Goal: Use online tool/utility: Utilize a website feature to perform a specific function

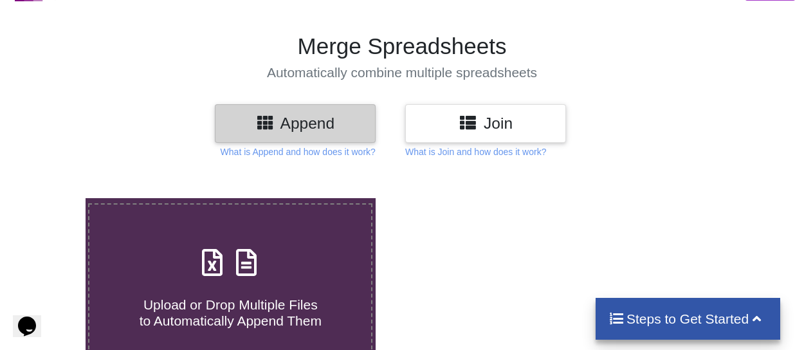
scroll to position [77, 0]
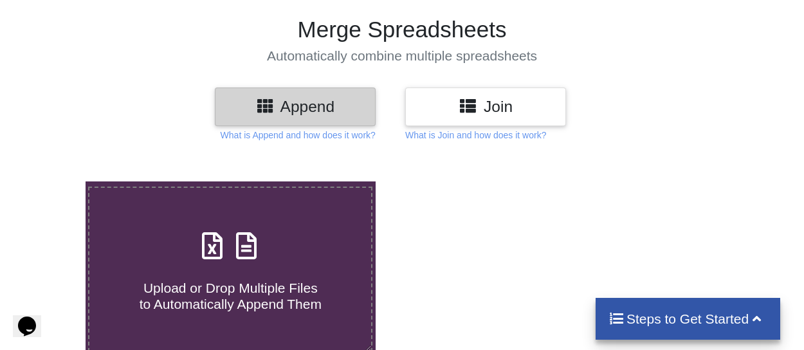
click at [479, 95] on div "Join" at bounding box center [485, 106] width 161 height 38
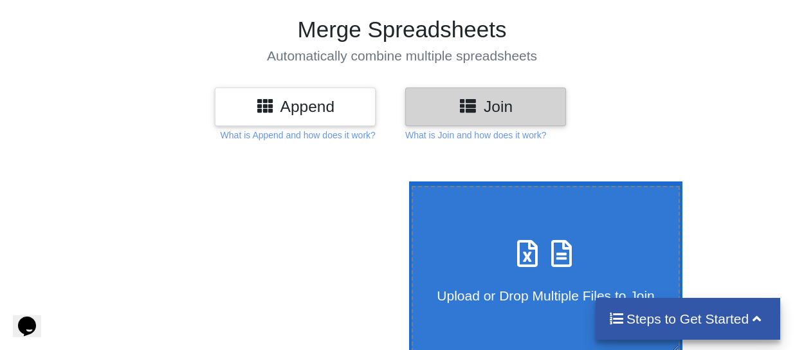
click at [512, 259] on icon at bounding box center [528, 247] width 32 height 27
click at [406, 181] on input "Upload or Drop Multiple Files to Join" at bounding box center [406, 181] width 0 height 0
type input "C:\fakepath\Shelf Inventory by Call Number Range - All Call Number Types (1).csv"
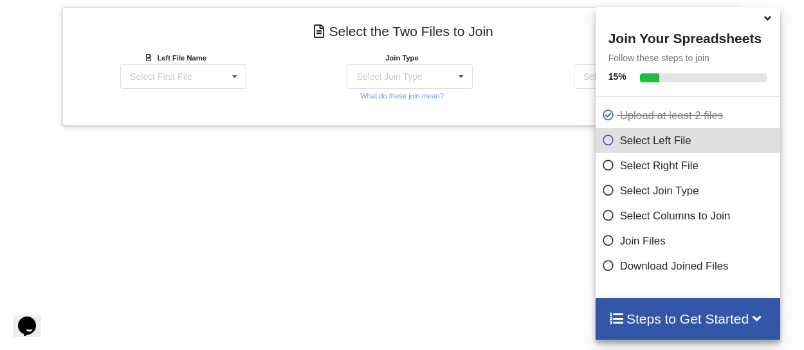
scroll to position [508, 0]
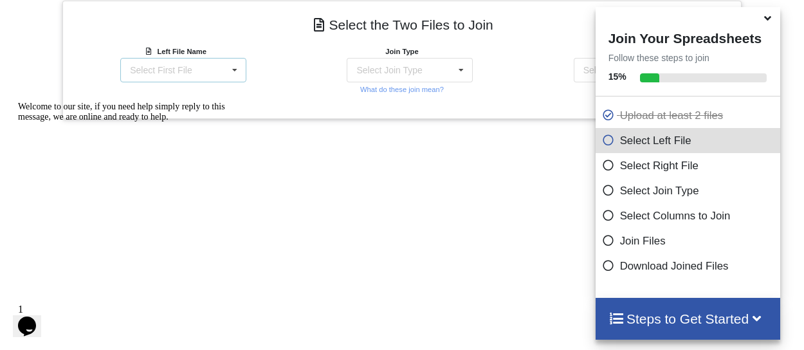
click at [244, 68] on div "Select First File Shelf Inventory by Call Number Range - All Call Number Types …" at bounding box center [183, 70] width 126 height 24
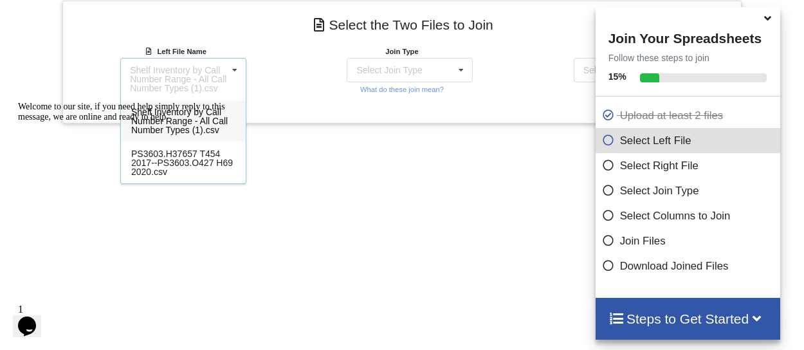
click at [208, 109] on div "Welcome to our site, if you need help simply reply to this message, we are onli…" at bounding box center [134, 112] width 232 height 21
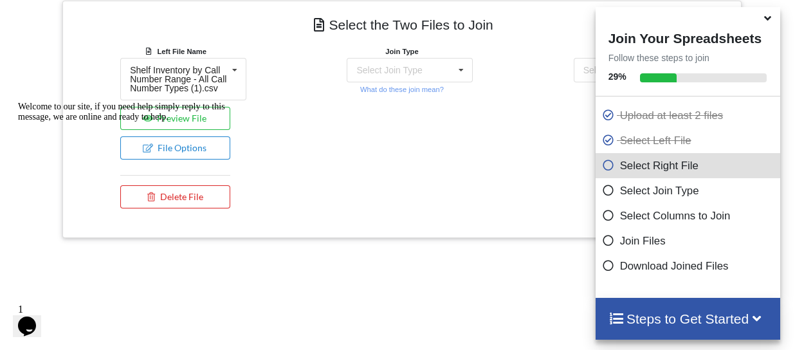
click at [199, 122] on div "Welcome to our site, if you need help simply reply to this message, we are onli…" at bounding box center [134, 112] width 232 height 21
click at [325, 248] on div "Add More Files to Select For Join You can select files with any of these extens…" at bounding box center [402, 115] width 804 height 784
click at [768, 22] on icon at bounding box center [768, 16] width 14 height 12
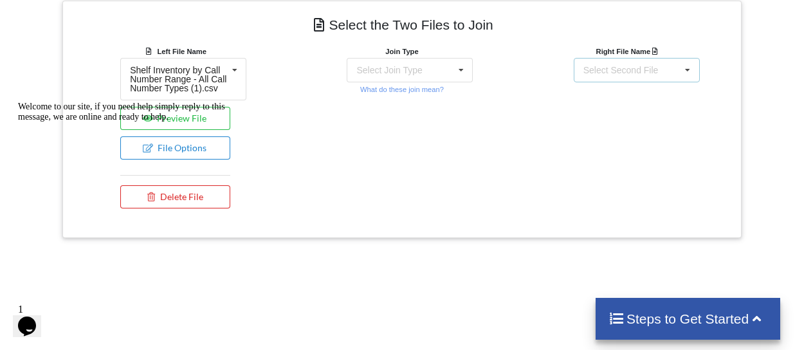
click at [588, 78] on div "Select Second File Shelf Inventory by Call Number Range - All Call Number Types…" at bounding box center [637, 70] width 126 height 24
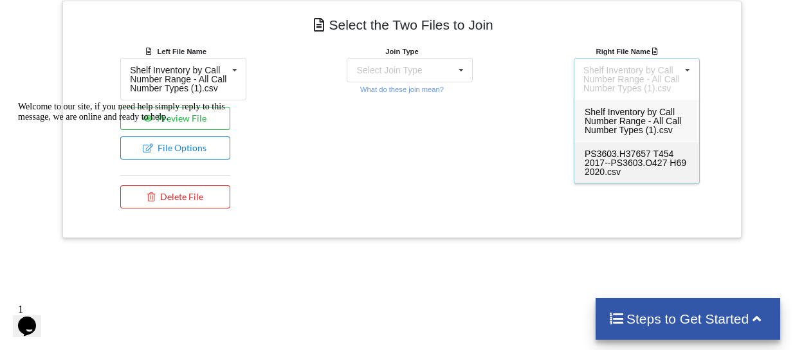
click at [602, 156] on span "PS3603.H37657 T454 2017--PS3603.O427 H69 2020.csv" at bounding box center [636, 163] width 102 height 28
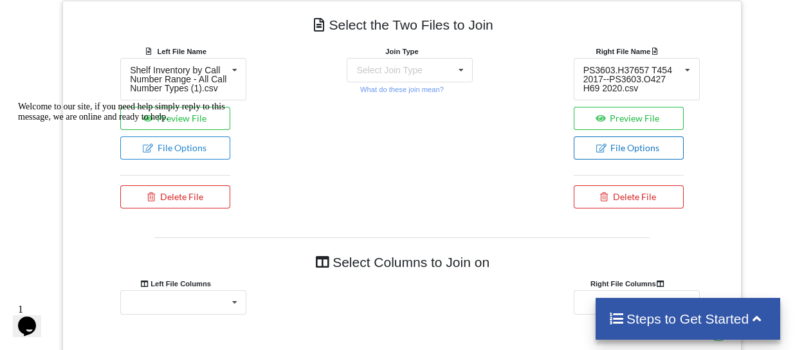
click at [607, 149] on button "File Options" at bounding box center [629, 147] width 110 height 23
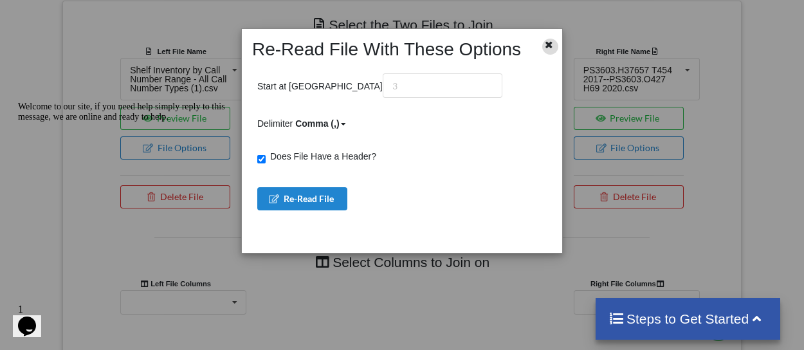
click at [553, 49] on div at bounding box center [550, 47] width 16 height 16
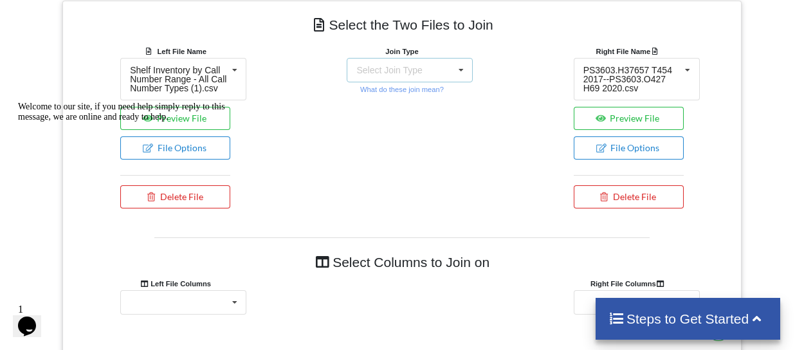
click at [462, 75] on icon at bounding box center [461, 71] width 19 height 24
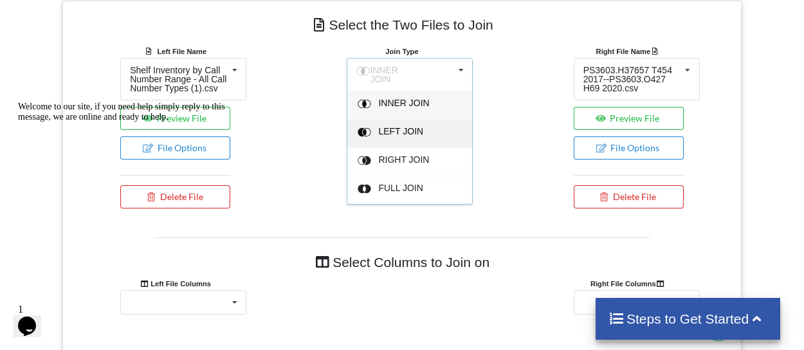
click at [428, 131] on div "LEFT JOIN" at bounding box center [418, 134] width 78 height 14
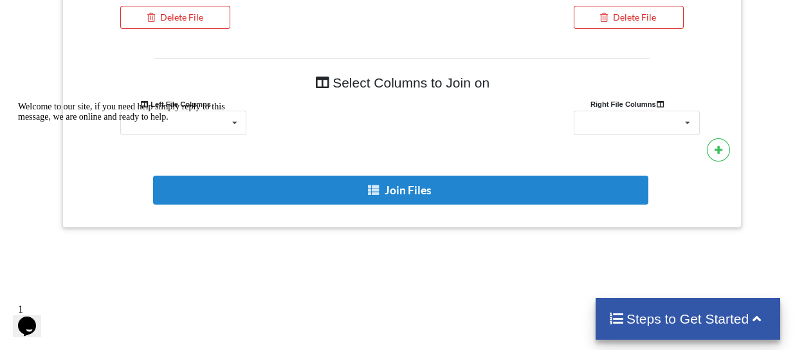
scroll to position [715, 0]
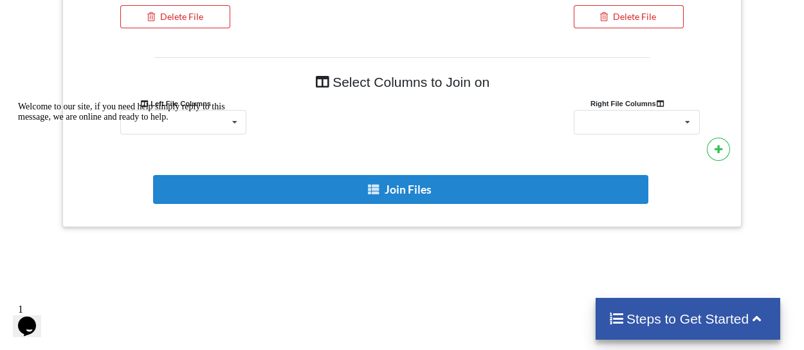
click at [234, 119] on div "Welcome to our site, if you need help simply reply to this message, we are onli…" at bounding box center [134, 112] width 232 height 21
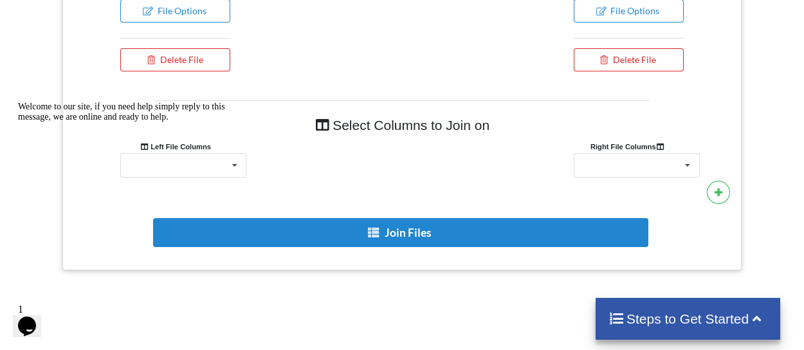
scroll to position [663, 0]
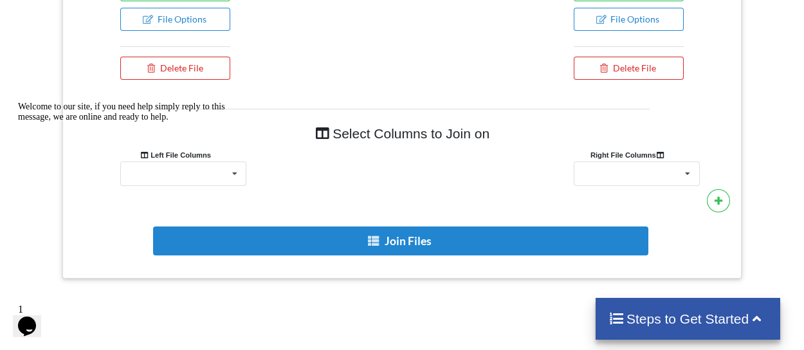
click at [217, 122] on div "Welcome to our site, if you need help simply reply to this message, we are onli…" at bounding box center [134, 112] width 232 height 21
click at [18, 102] on icon "Chat attention grabber" at bounding box center [18, 102] width 0 height 0
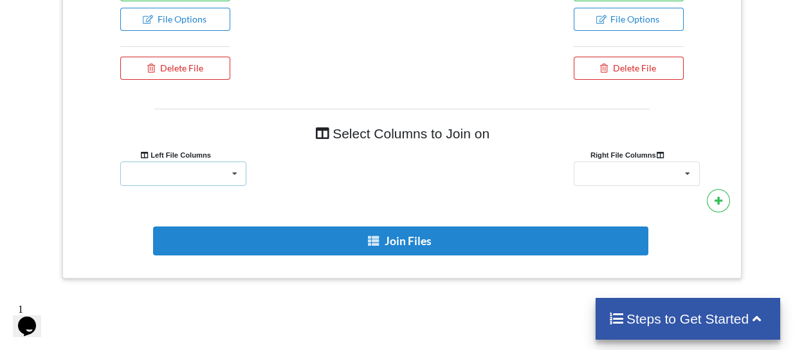
click at [219, 177] on div "Library Name Location Name Temporary Location Name Case WHEN Temporary Location…" at bounding box center [183, 173] width 126 height 24
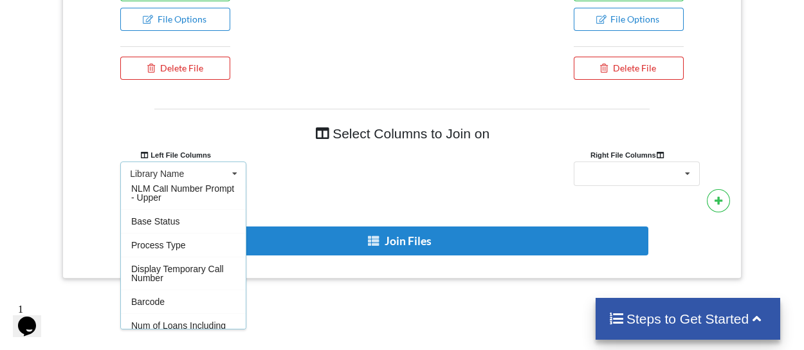
scroll to position [703, 0]
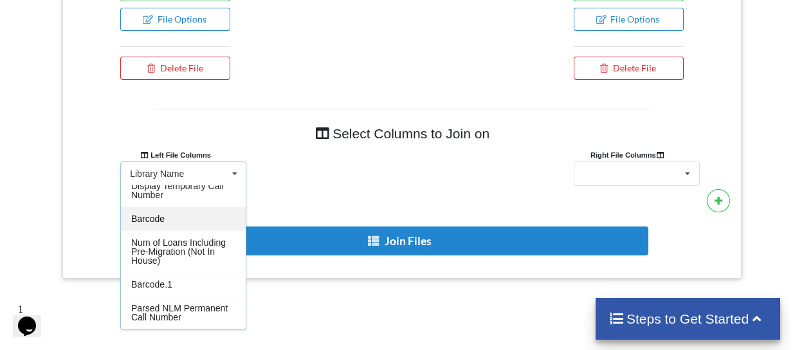
click at [184, 211] on div "Barcode" at bounding box center [183, 218] width 125 height 24
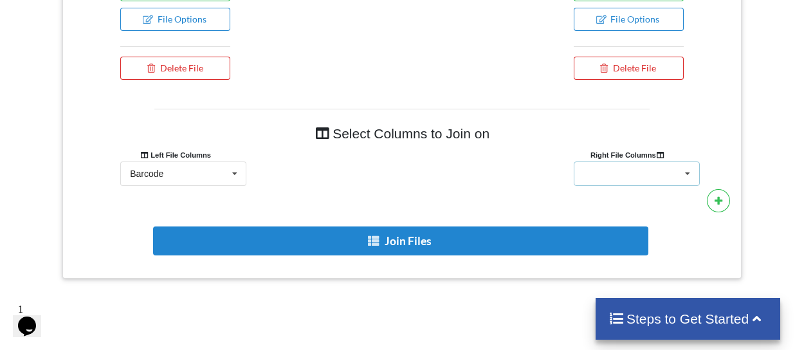
click at [659, 174] on div "Barcode Location Code Call Number Volume Title Process Temp Location Bib supp H…" at bounding box center [637, 173] width 126 height 24
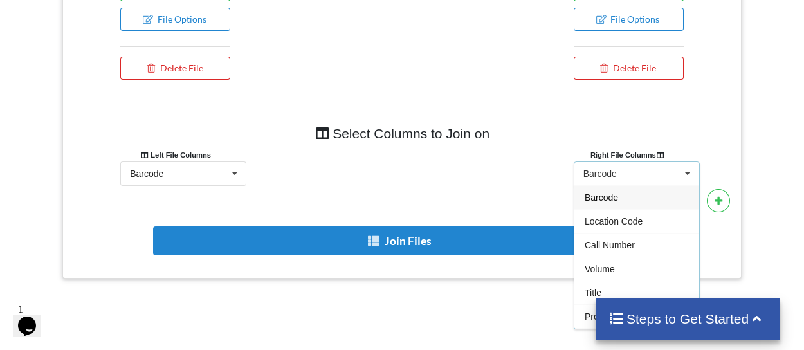
click at [641, 172] on div "Barcode Barcode Location Code Call Number Volume Title Process Temp Location Bi…" at bounding box center [637, 173] width 126 height 24
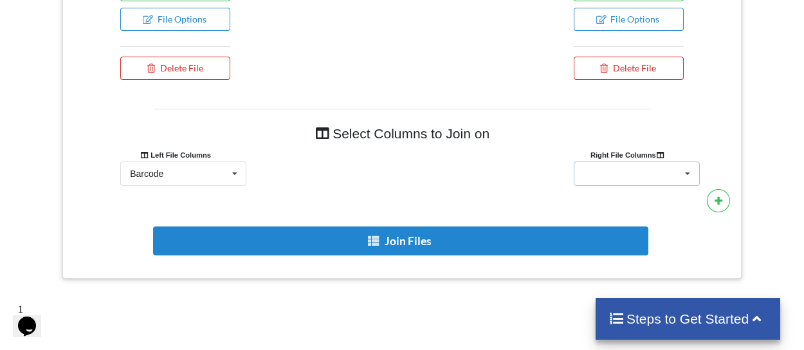
click at [641, 172] on div "Barcode Location Code Call Number Volume Title Process Temp Location Bib supp H…" at bounding box center [637, 173] width 126 height 24
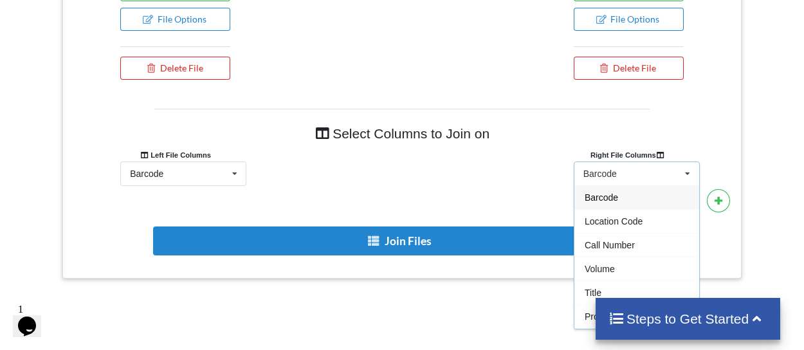
click at [632, 195] on div "Barcode" at bounding box center [636, 197] width 125 height 24
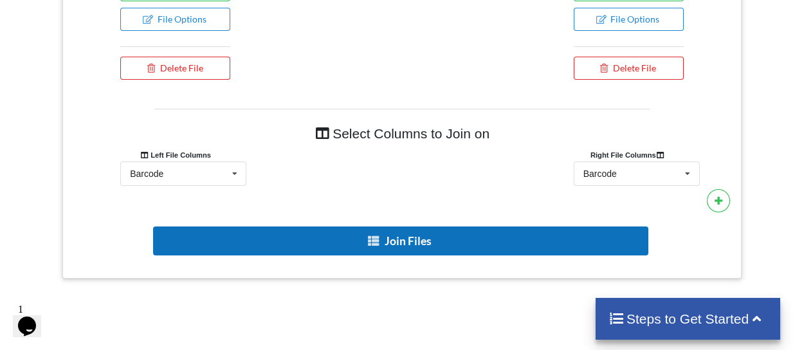
click at [544, 237] on button "Join Files" at bounding box center [400, 240] width 495 height 29
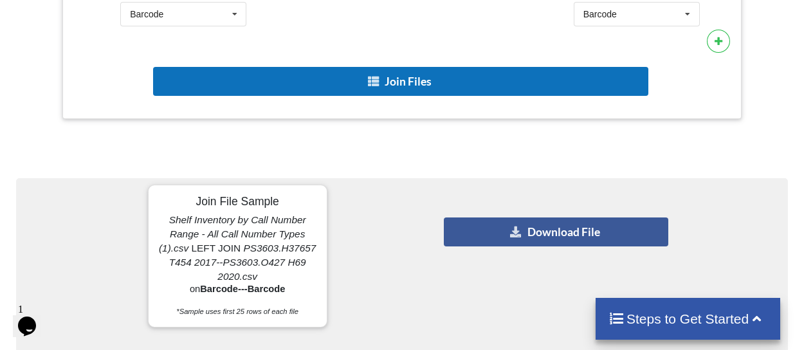
scroll to position [843, 0]
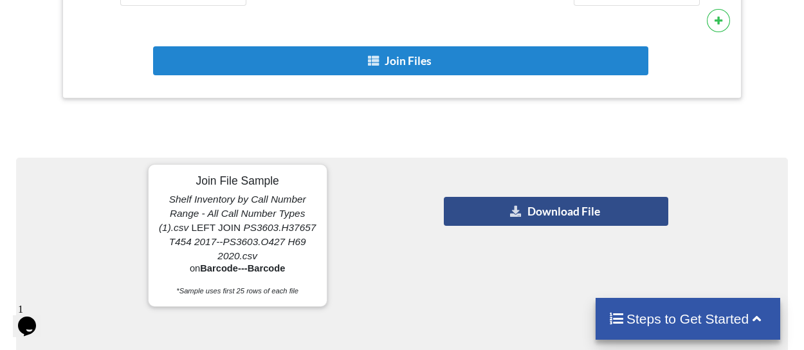
click at [539, 211] on button "Download File" at bounding box center [556, 211] width 225 height 29
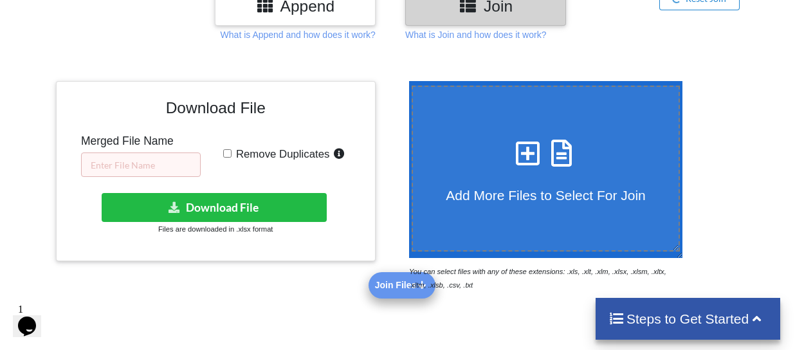
scroll to position [180, 0]
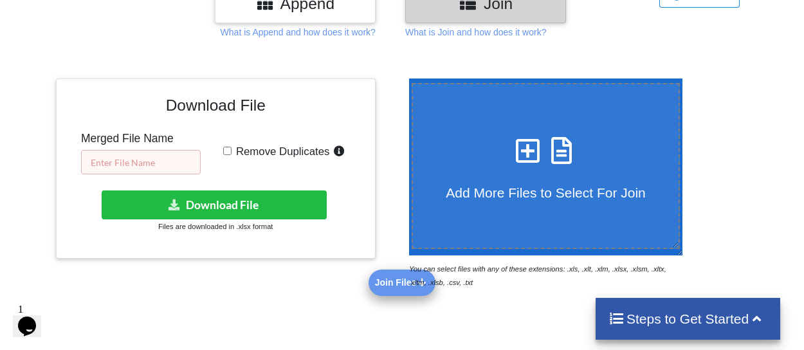
click at [138, 167] on input "text" at bounding box center [141, 162] width 120 height 24
type input "I"
type input "Shelf List in Alma Against Alma Inventory Report"
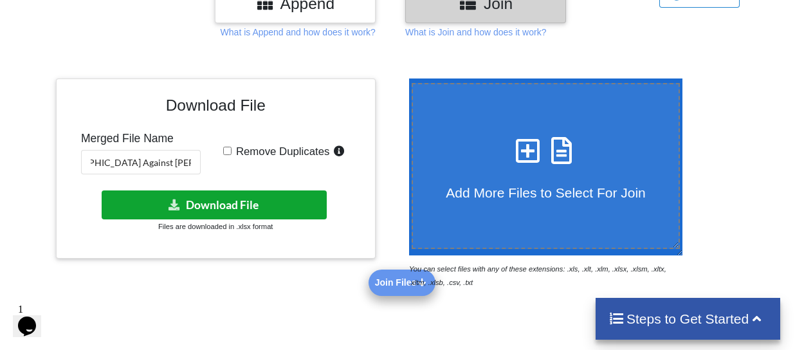
scroll to position [0, 0]
click at [172, 201] on icon at bounding box center [175, 204] width 14 height 10
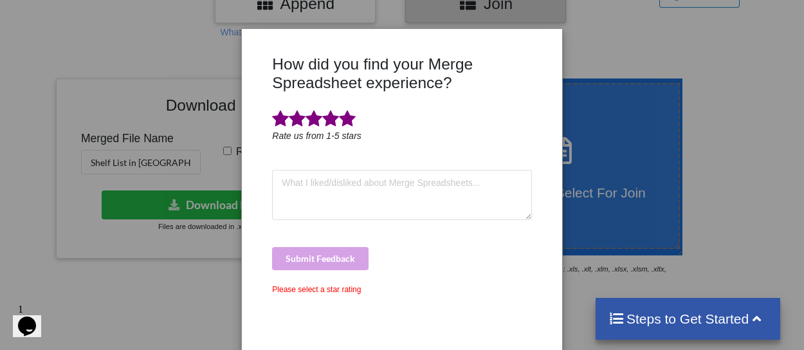
click at [349, 116] on span at bounding box center [347, 119] width 17 height 18
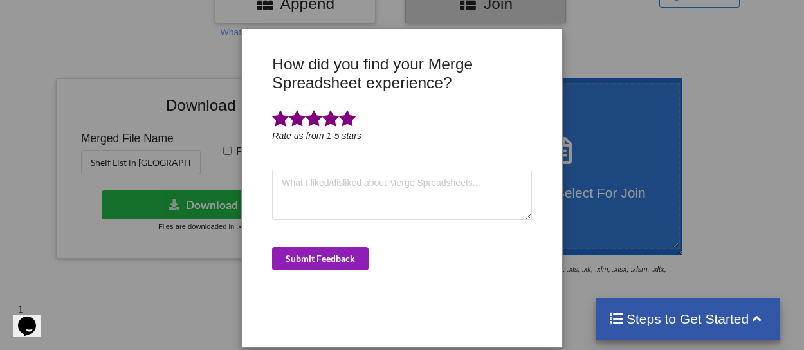
click at [341, 253] on button "Submit Feedback" at bounding box center [320, 258] width 96 height 23
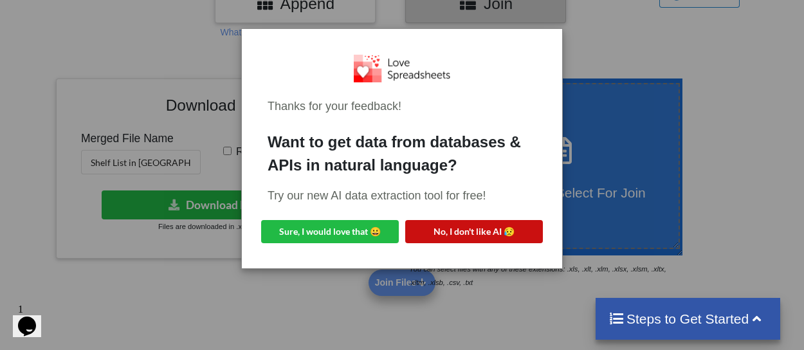
click at [419, 228] on button "No, I don't like AI 😥" at bounding box center [474, 231] width 138 height 23
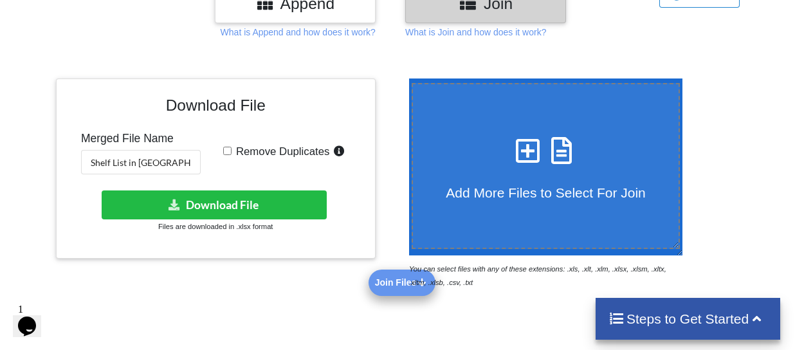
click at [519, 185] on span "Add More Files to Select For Join" at bounding box center [545, 192] width 199 height 15
click at [406, 78] on input "Add More Files to Select For Join" at bounding box center [406, 78] width 0 height 0
type input "C:\fakepath\Shelf List in Alma Against Alma Inventory Report.xlsx"
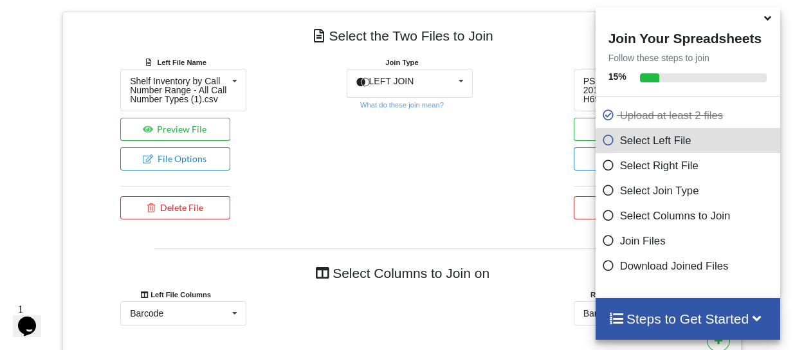
scroll to position [508, 0]
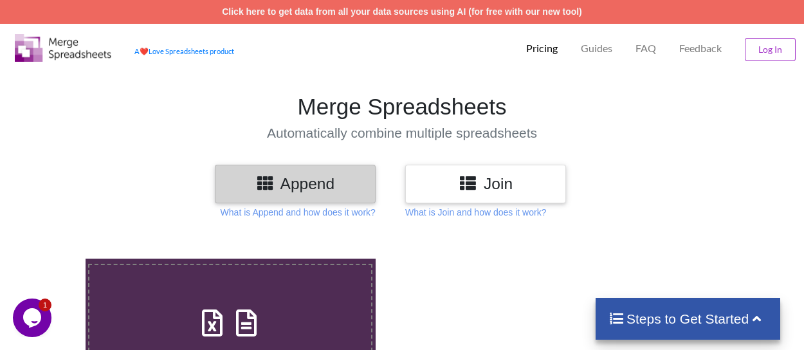
click at [503, 192] on h3 "Join" at bounding box center [486, 183] width 142 height 19
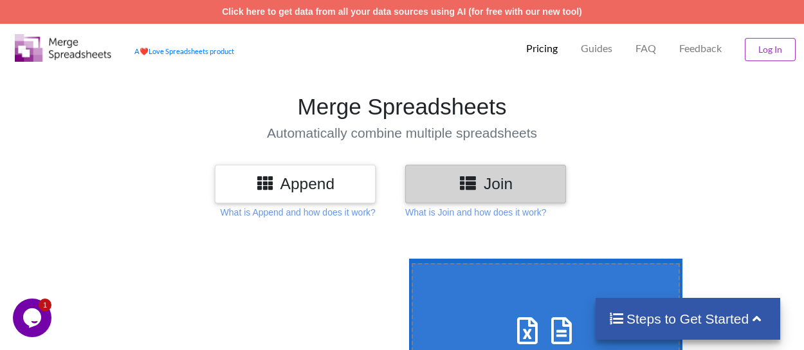
click at [512, 323] on icon at bounding box center [528, 324] width 32 height 27
click at [406, 259] on input "Upload or Drop Multiple Files to Join" at bounding box center [406, 259] width 0 height 0
type input "C:\fakepath\PS3603.A26 T86 2012--PS3603.A44624226 K56 2020.csv"
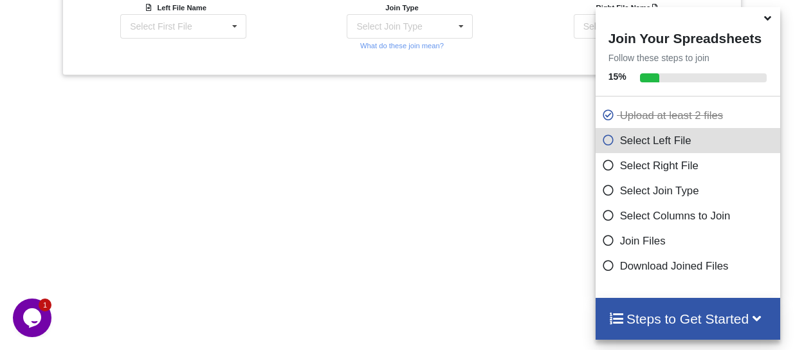
scroll to position [508, 0]
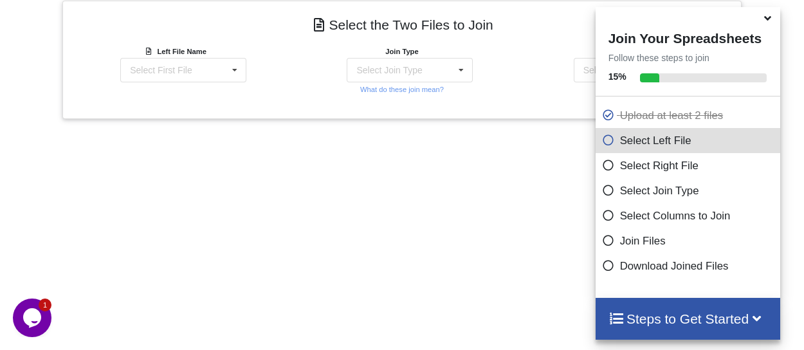
click at [768, 22] on icon at bounding box center [768, 16] width 14 height 12
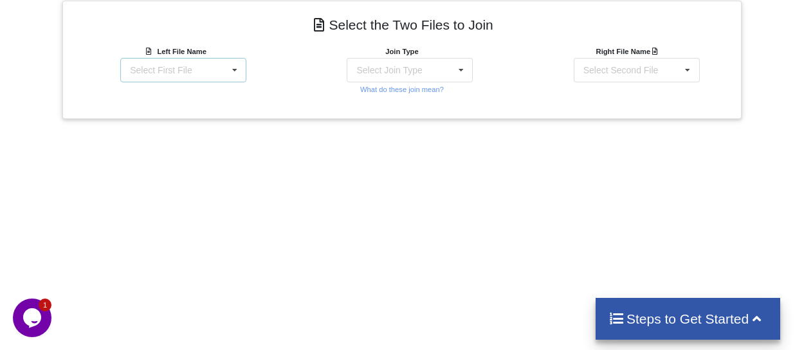
click at [226, 67] on icon at bounding box center [234, 71] width 19 height 24
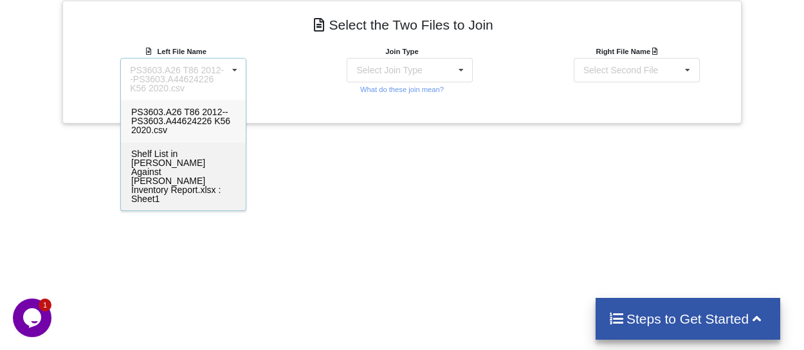
click at [186, 152] on span "Shelf List in [PERSON_NAME] Against [PERSON_NAME] Inventory Report.xlsx : Sheet1" at bounding box center [175, 176] width 89 height 55
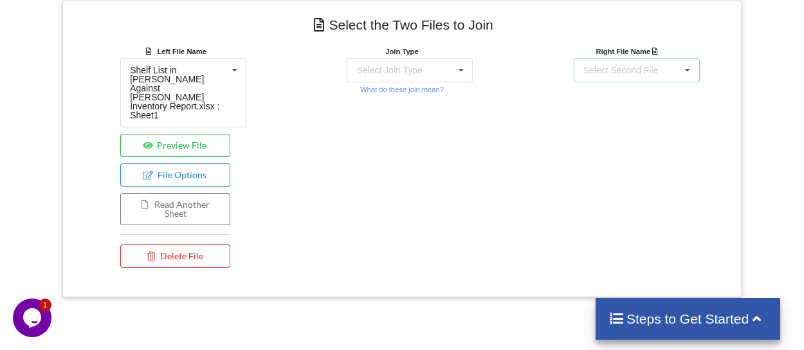
click at [629, 79] on div "Select Second File PS3603.A26 T86 2012--PS3603.A44624226 K56 2020.csv Shelf Lis…" at bounding box center [637, 70] width 126 height 24
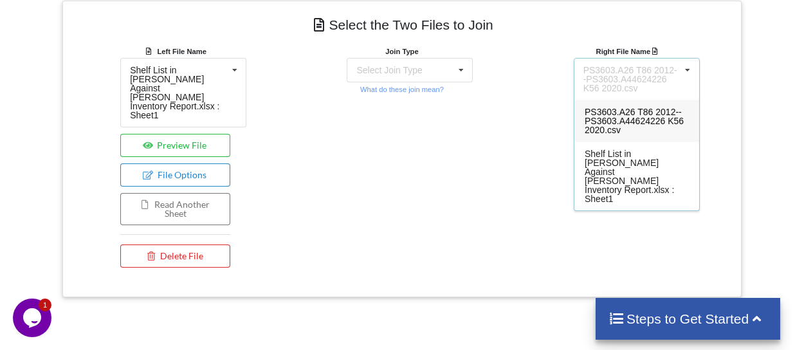
click at [628, 125] on div "PS3603.A26 T86 2012--PS3603.A44624226 K56 2020.csv" at bounding box center [636, 121] width 125 height 42
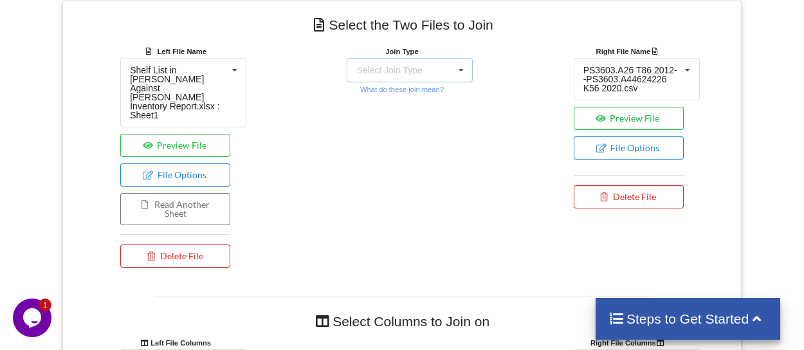
click at [454, 71] on icon at bounding box center [461, 71] width 19 height 24
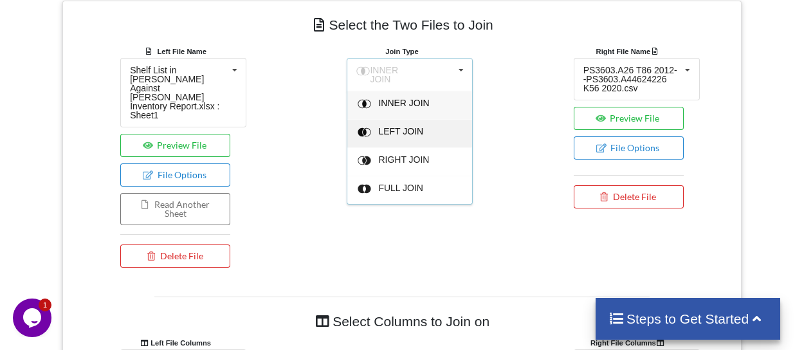
click at [413, 137] on div "LEFT JOIN" at bounding box center [409, 133] width 125 height 28
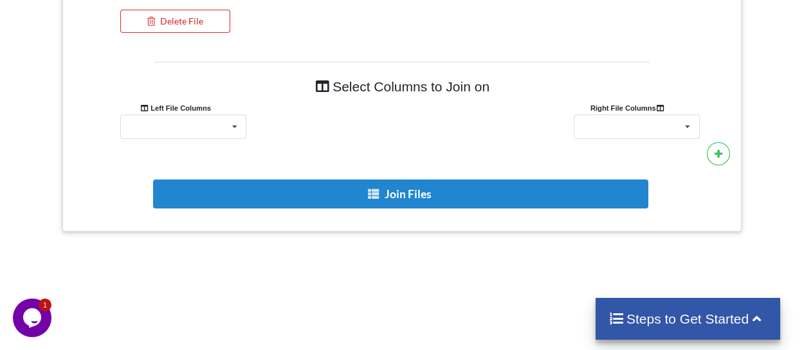
scroll to position [768, 0]
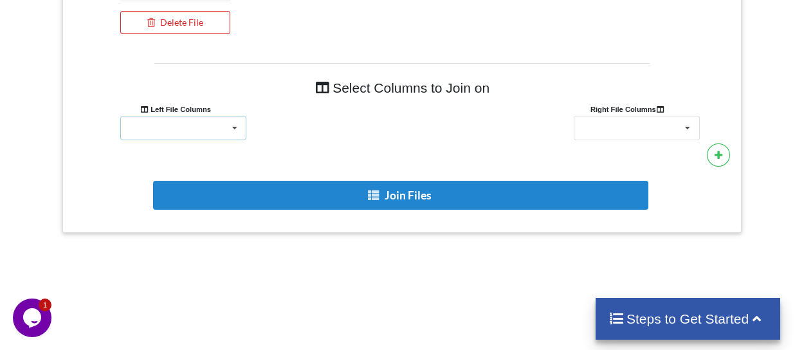
click at [230, 116] on icon at bounding box center [234, 128] width 19 height 24
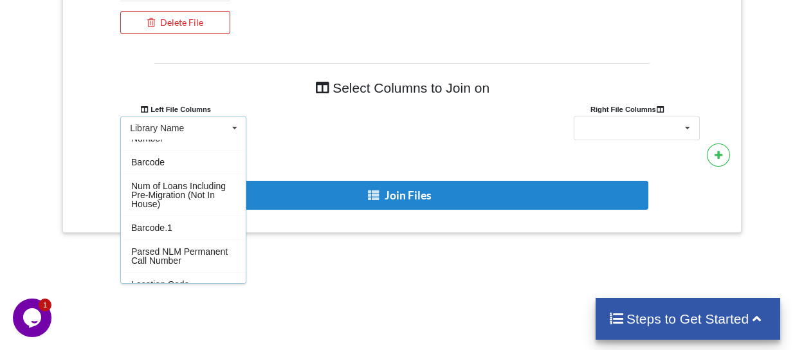
scroll to position [697, 0]
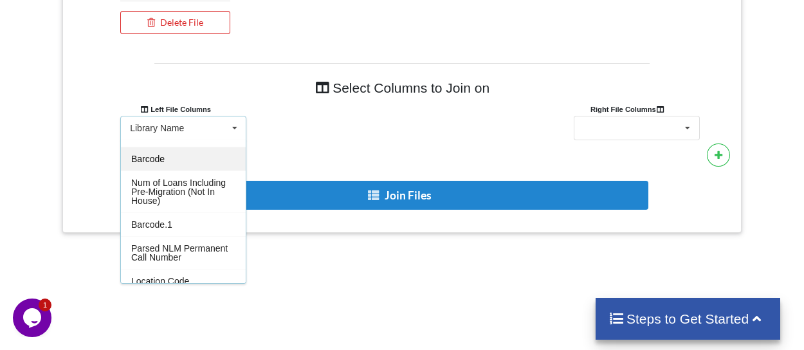
click at [164, 158] on div "Barcode" at bounding box center [183, 159] width 125 height 24
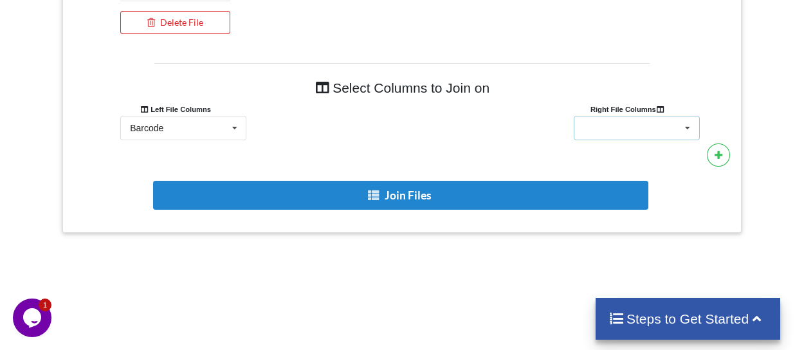
click at [668, 116] on div "Barcode Location Code Call Number Volume Title Process Temp Location Bib supp H…" at bounding box center [637, 128] width 126 height 24
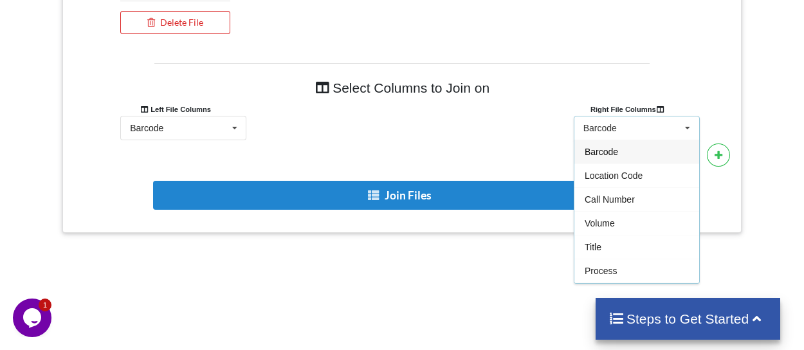
click at [628, 140] on div "Barcode" at bounding box center [636, 152] width 125 height 24
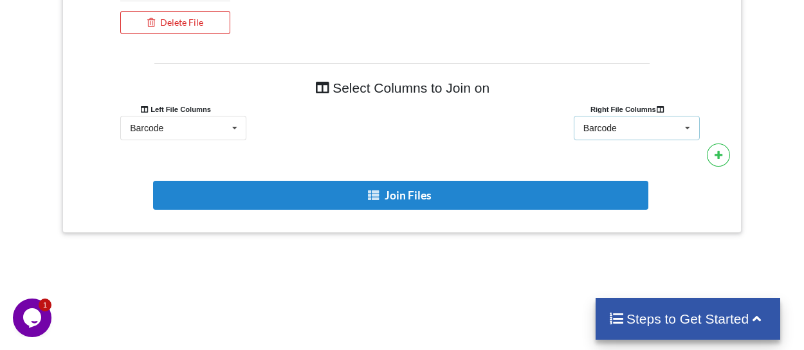
click at [630, 116] on div "Barcode Barcode Location Code Call Number Volume Title Process Temp Location Bi…" at bounding box center [637, 128] width 126 height 24
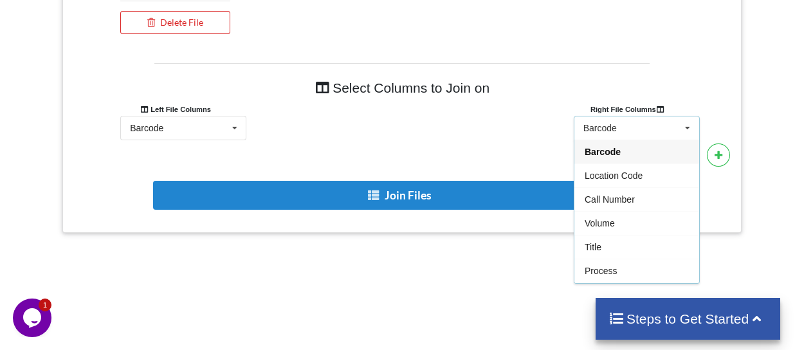
click at [618, 147] on span "Barcode" at bounding box center [603, 152] width 36 height 10
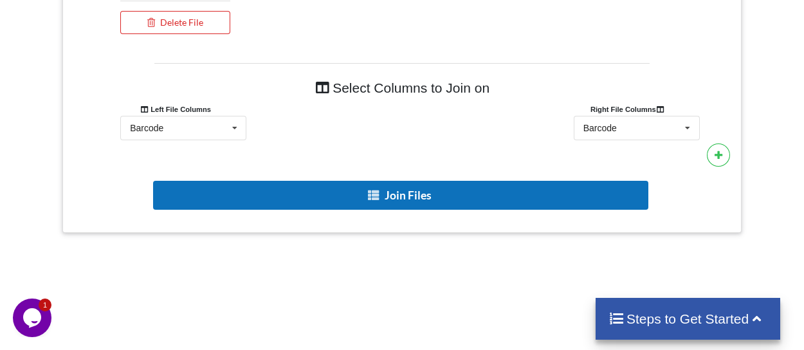
click at [509, 181] on button "Join Files" at bounding box center [400, 195] width 495 height 29
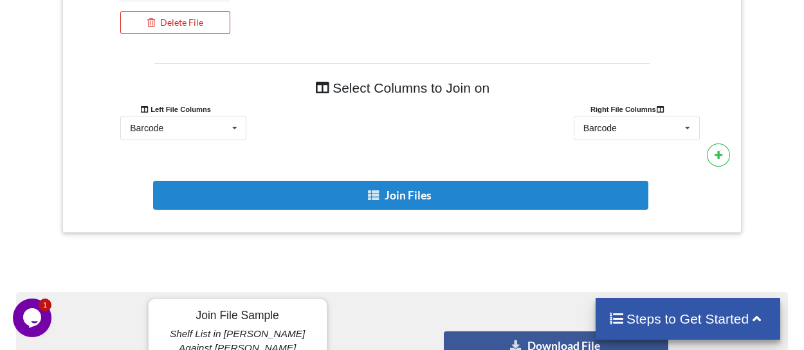
click at [471, 293] on div "Download File" at bounding box center [533, 346] width 257 height 106
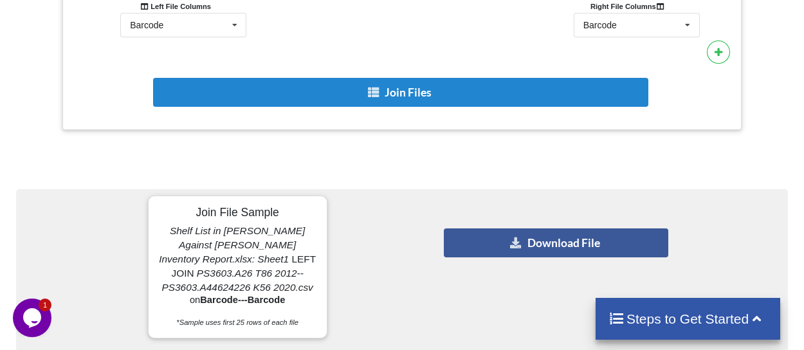
scroll to position [897, 0]
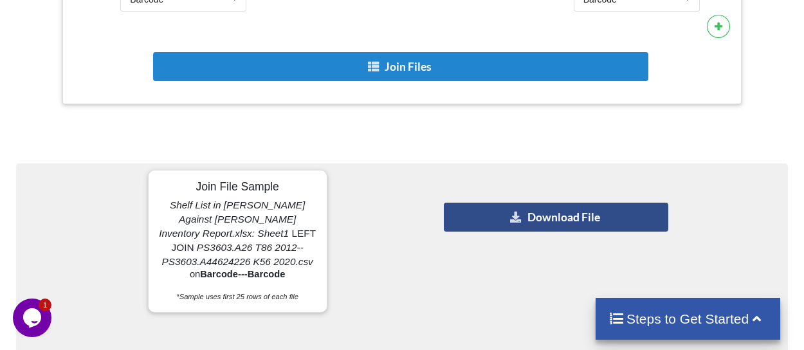
click at [511, 203] on button "Download File" at bounding box center [556, 217] width 225 height 29
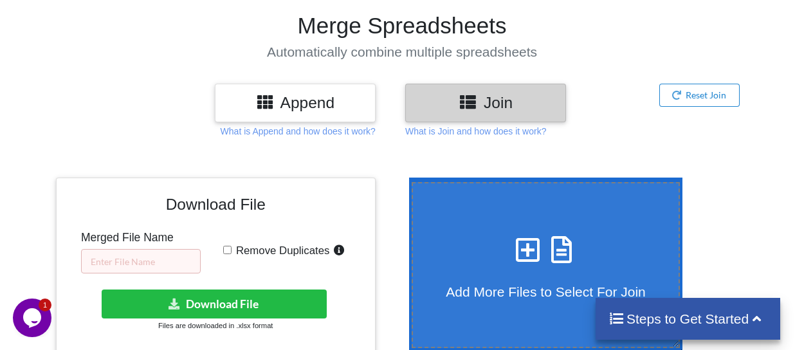
scroll to position [103, 0]
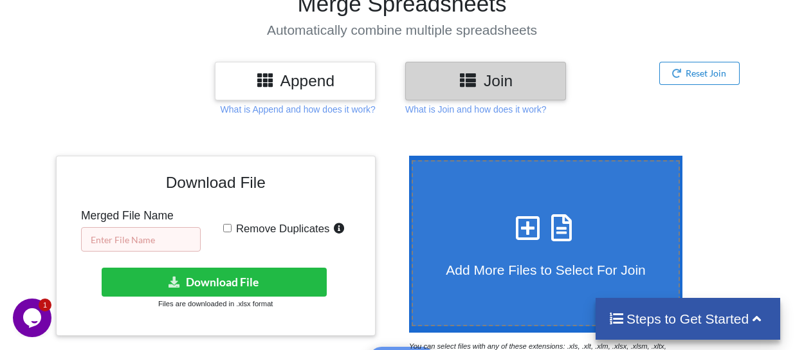
click at [176, 237] on input "text" at bounding box center [141, 239] width 120 height 24
type input "merged"
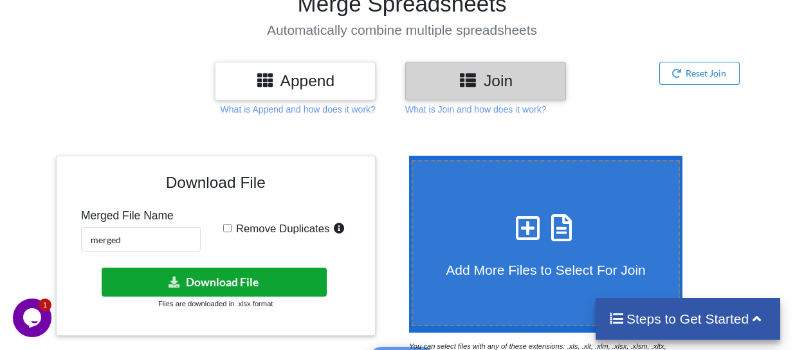
click at [208, 275] on button "Download File" at bounding box center [214, 282] width 225 height 29
